Goal: Task Accomplishment & Management: Manage account settings

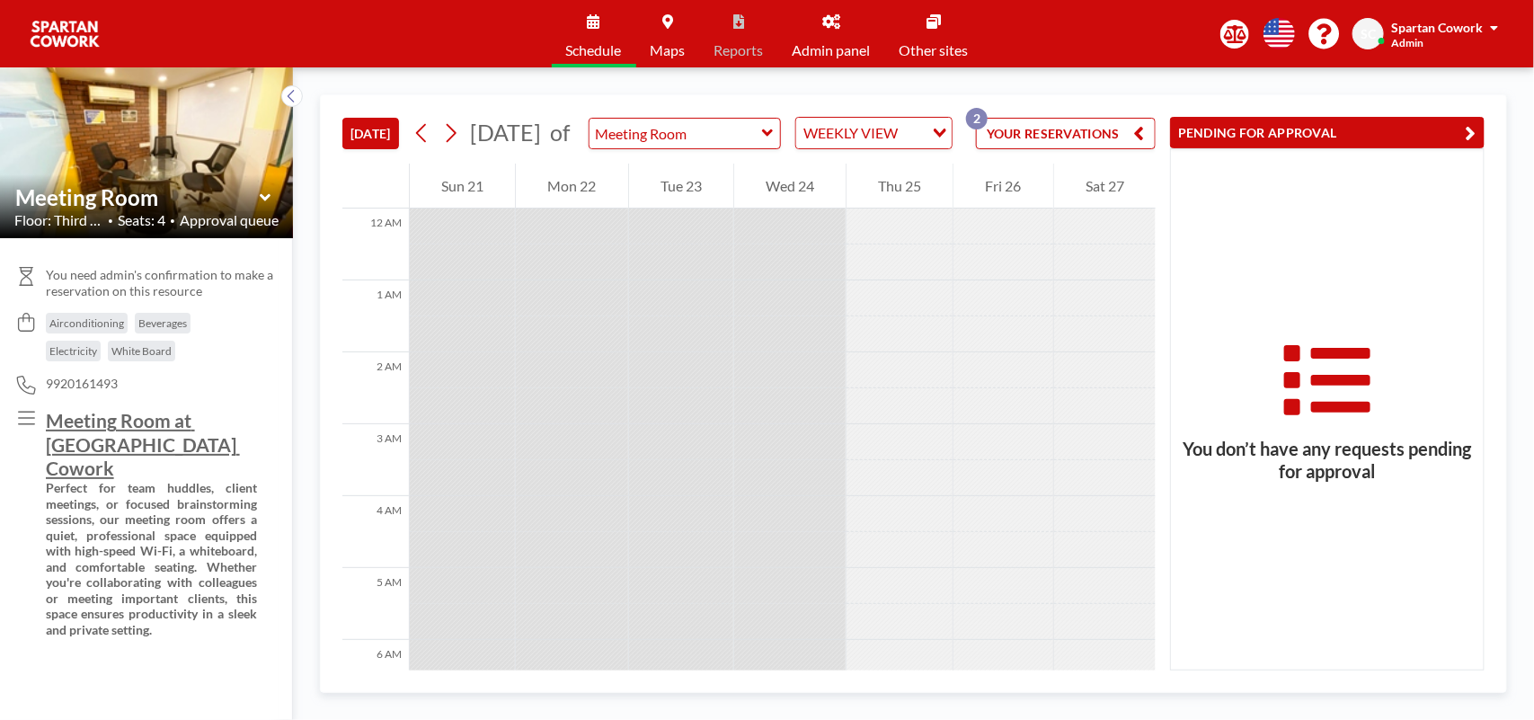
scroll to position [719, 0]
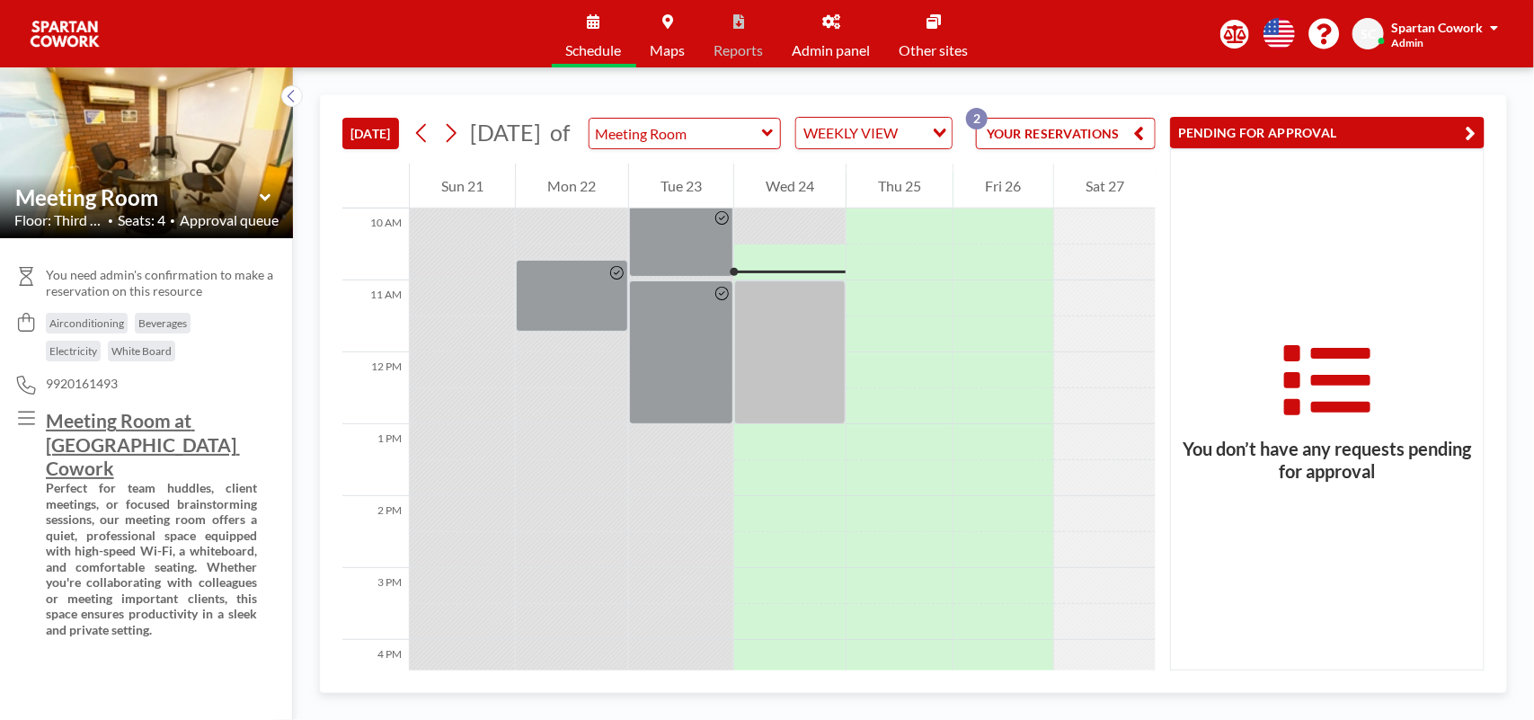
click at [834, 22] on icon at bounding box center [831, 21] width 18 height 14
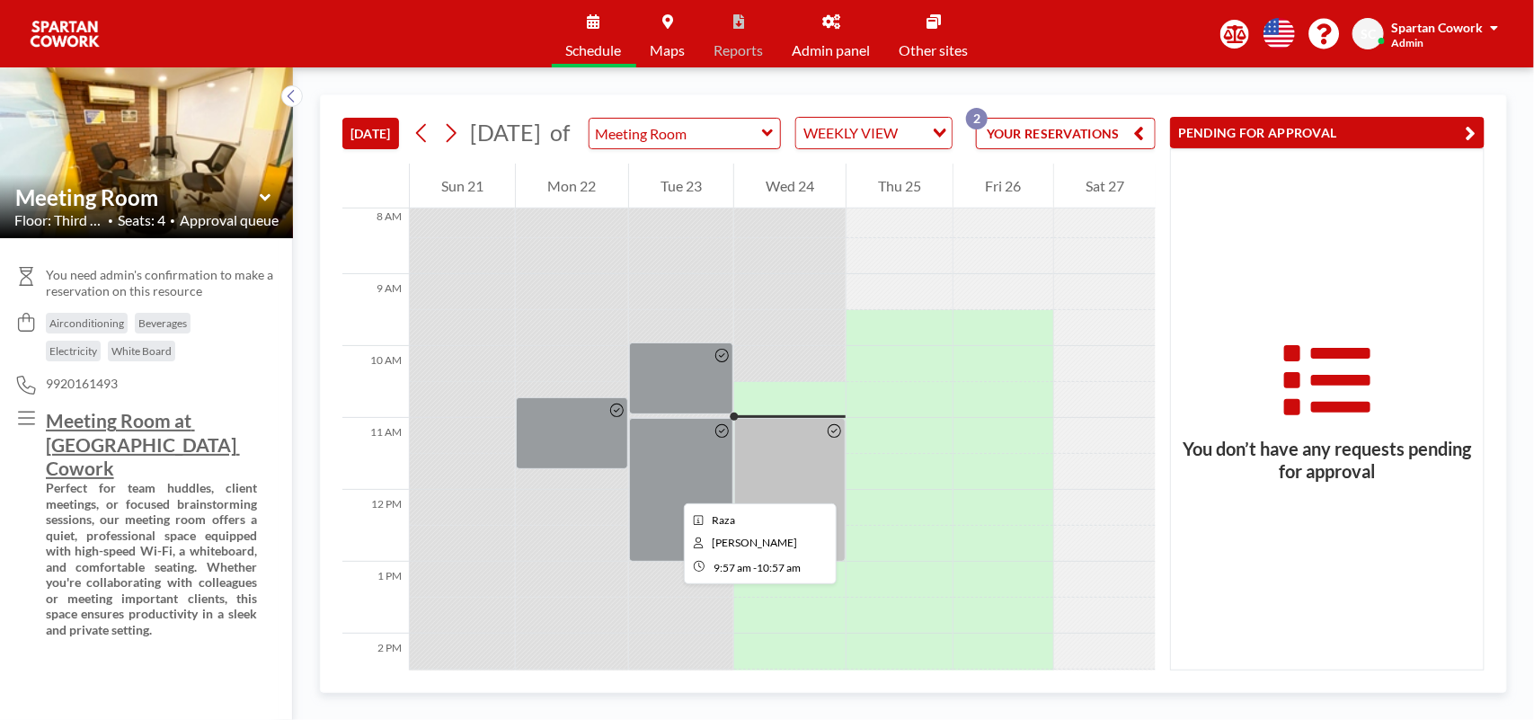
scroll to position [607, 0]
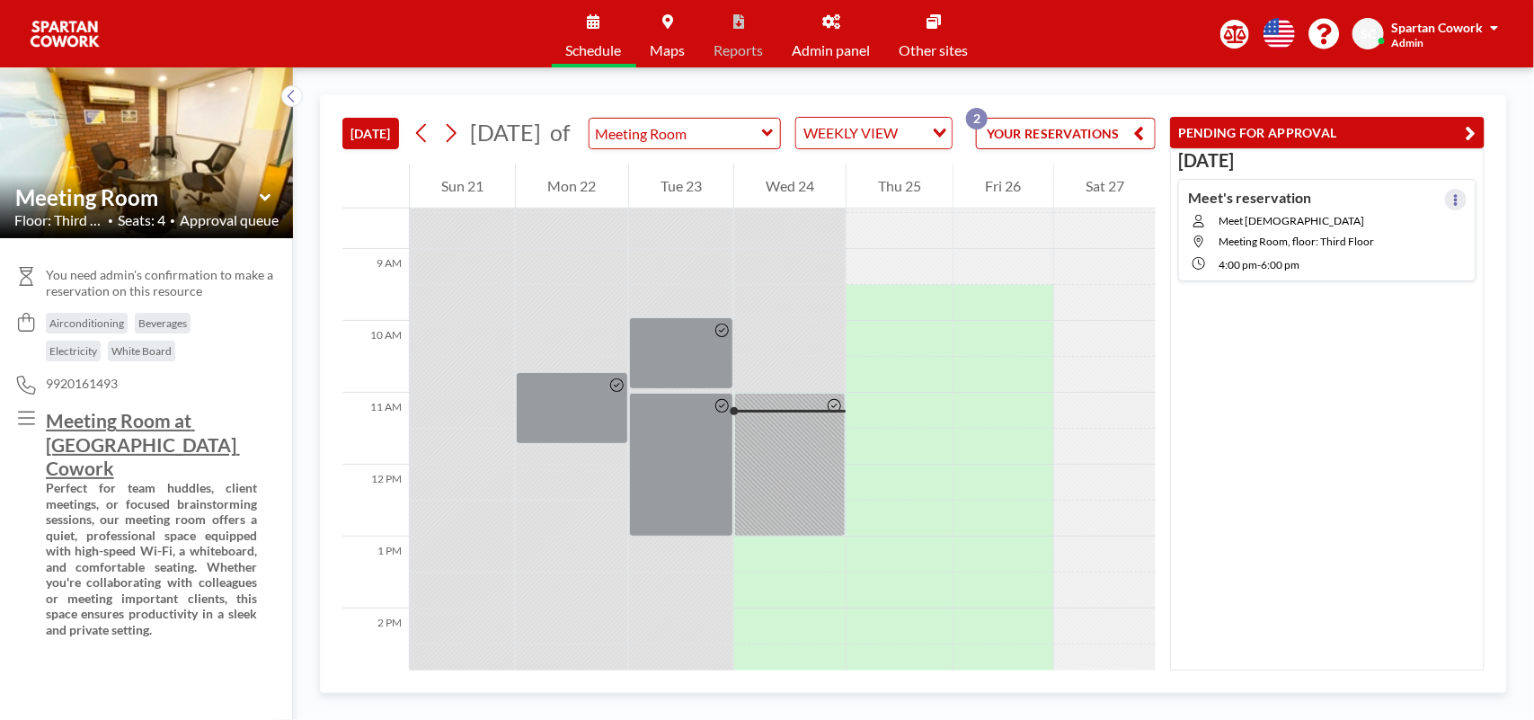
click at [1452, 199] on icon at bounding box center [1455, 200] width 7 height 12
click at [1454, 196] on icon at bounding box center [1456, 200] width 4 height 12
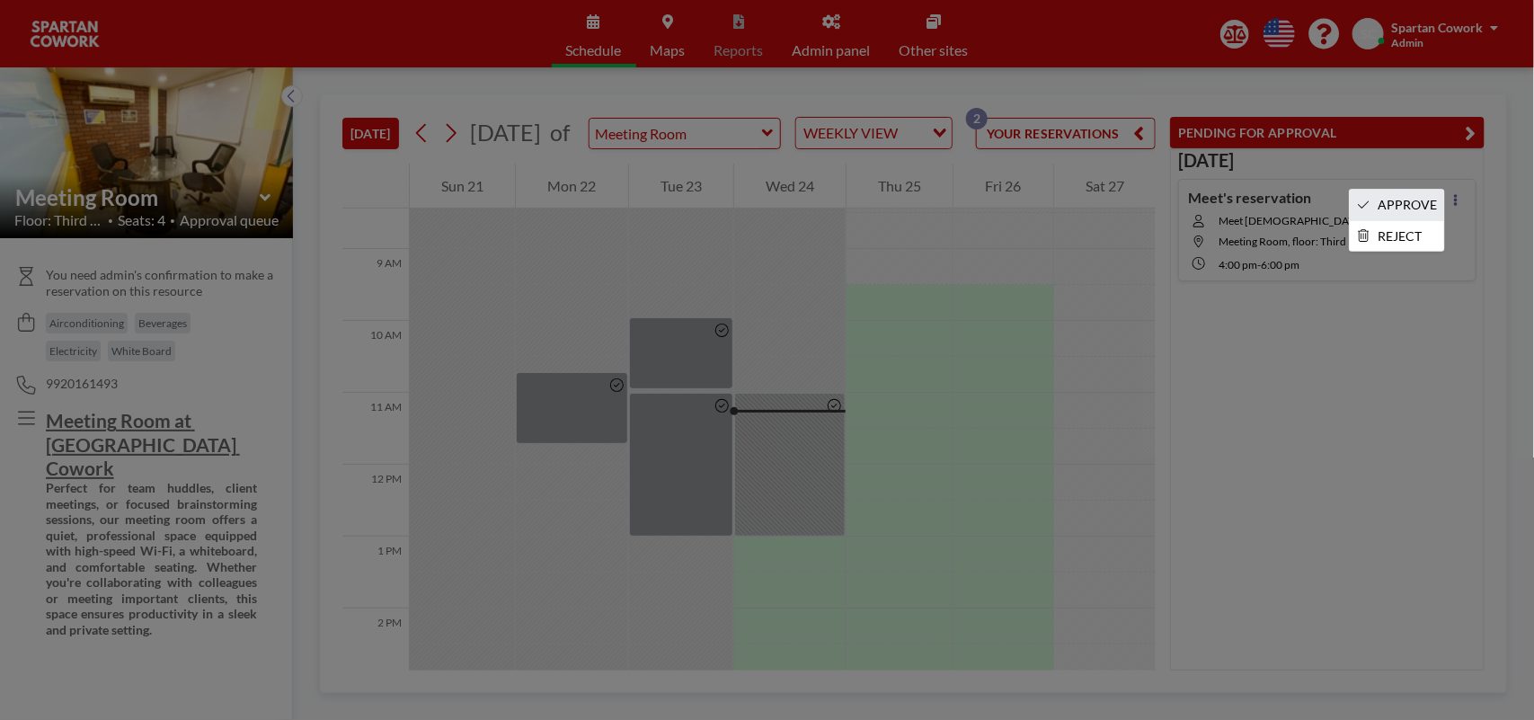
click at [1414, 209] on li "APPROVE" at bounding box center [1397, 205] width 94 height 31
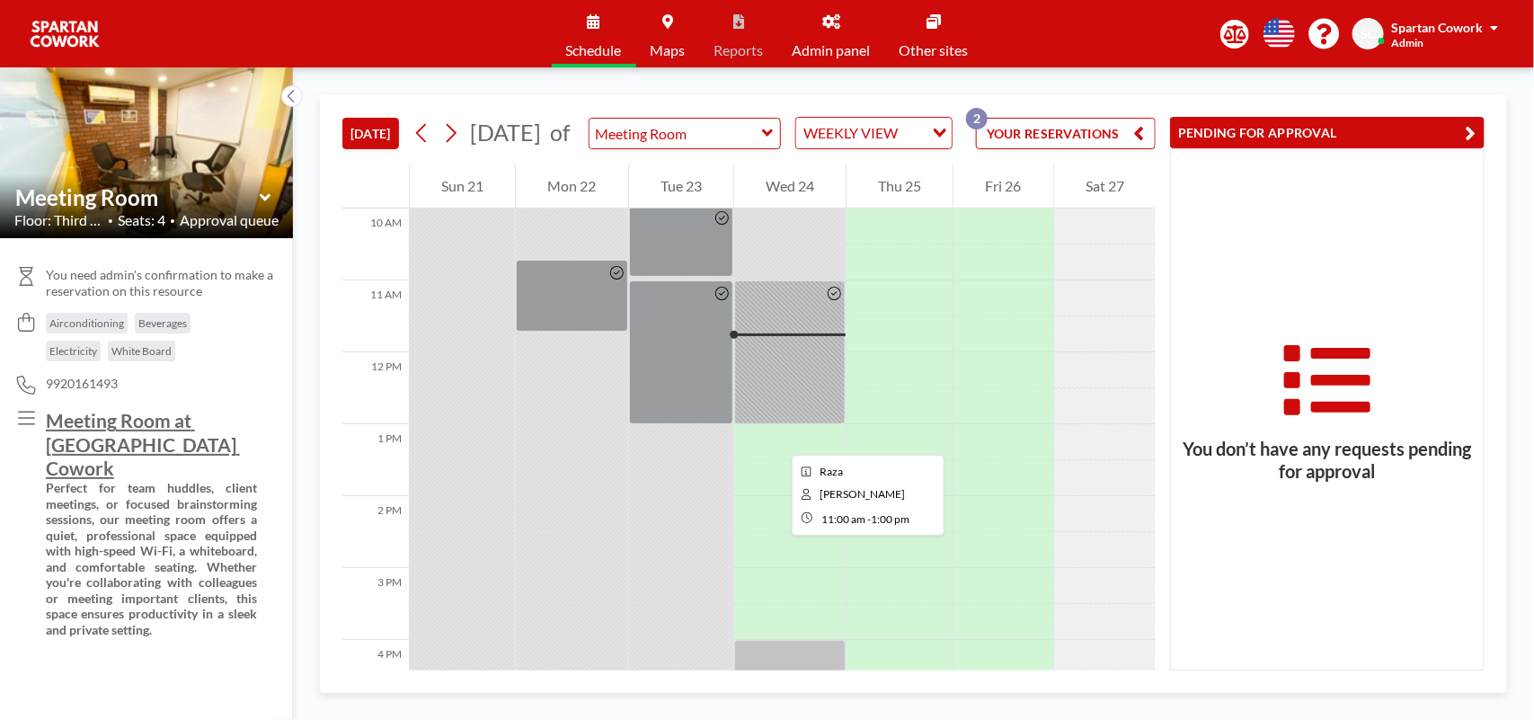
scroll to position [831, 0]
